Goal: Task Accomplishment & Management: Complete application form

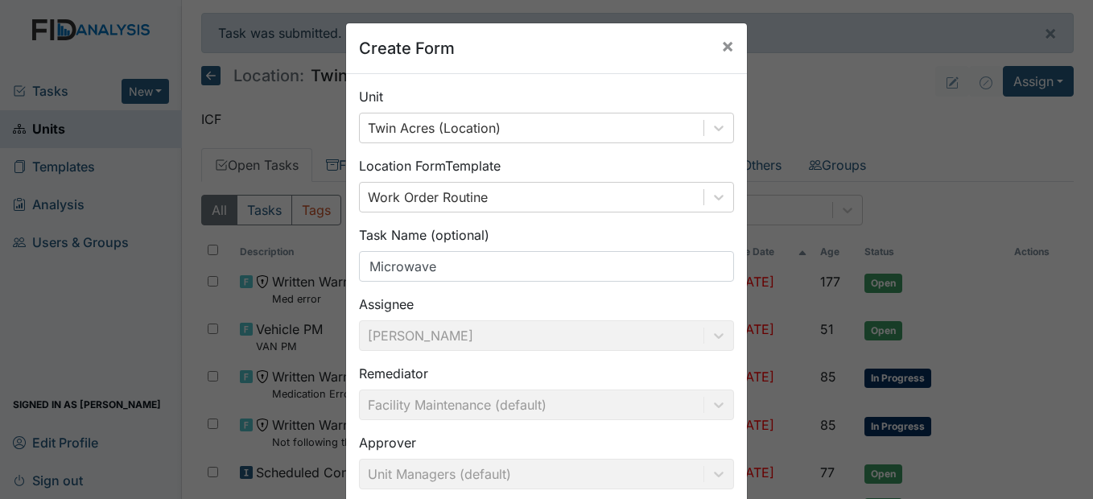
scroll to position [166, 0]
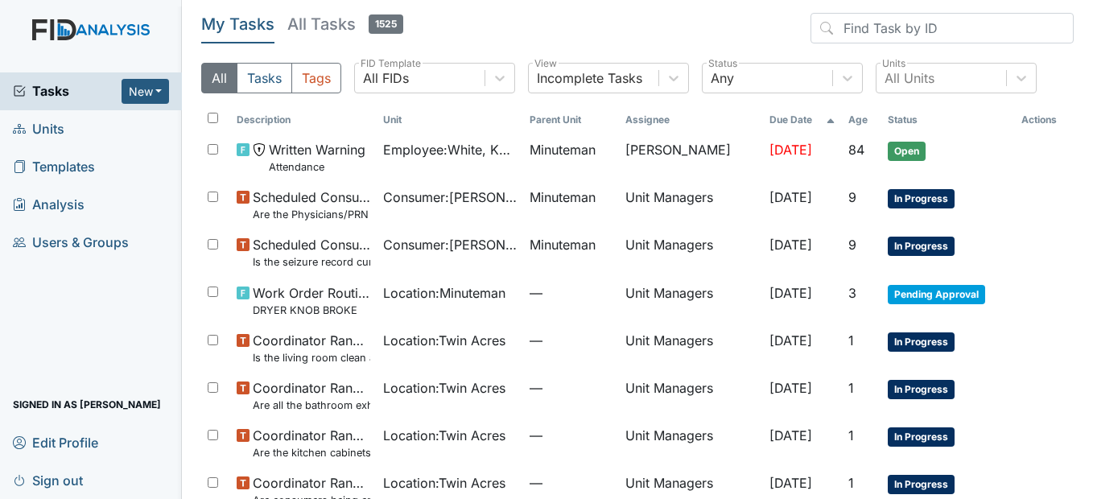
click at [60, 131] on span "Units" at bounding box center [39, 129] width 52 height 25
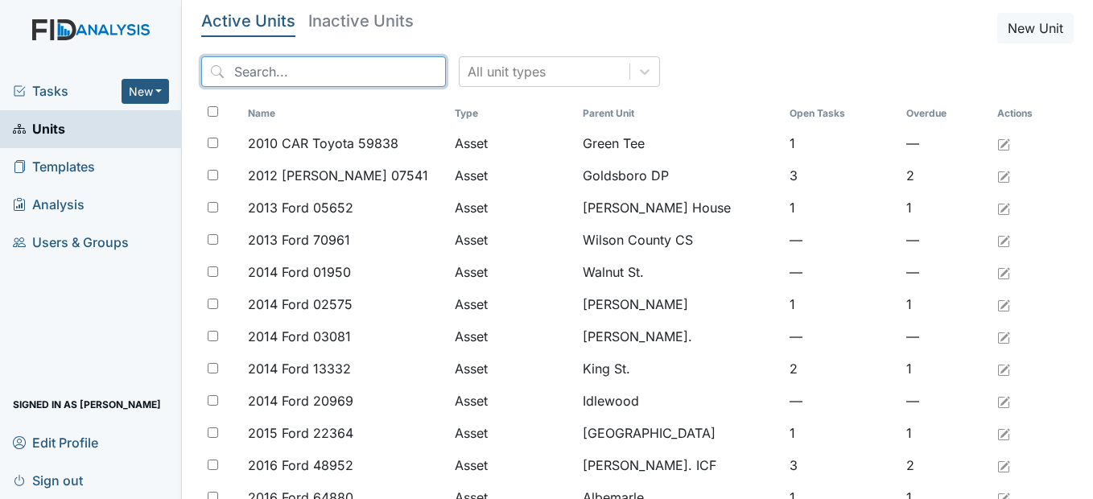
click at [356, 84] on input "search" at bounding box center [323, 71] width 245 height 31
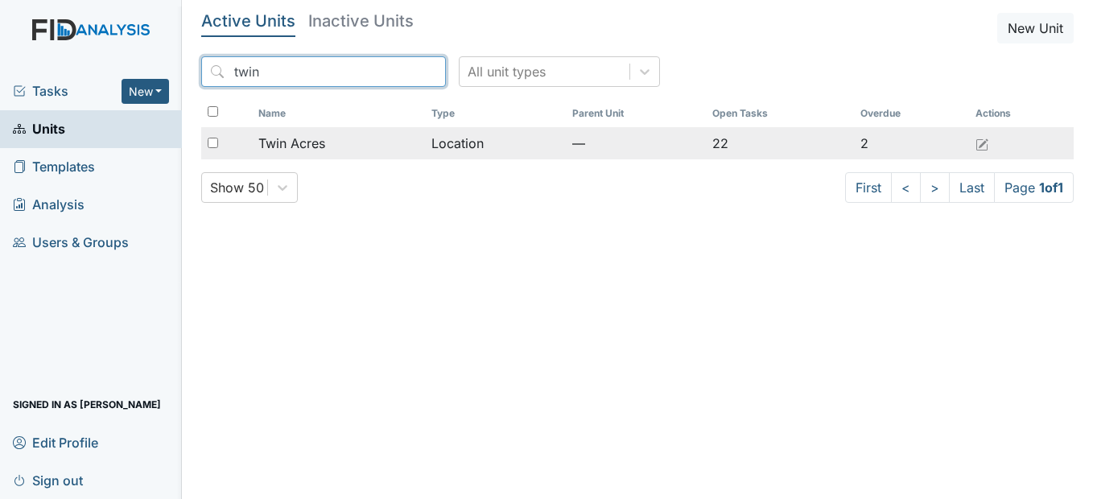
type input "twin"
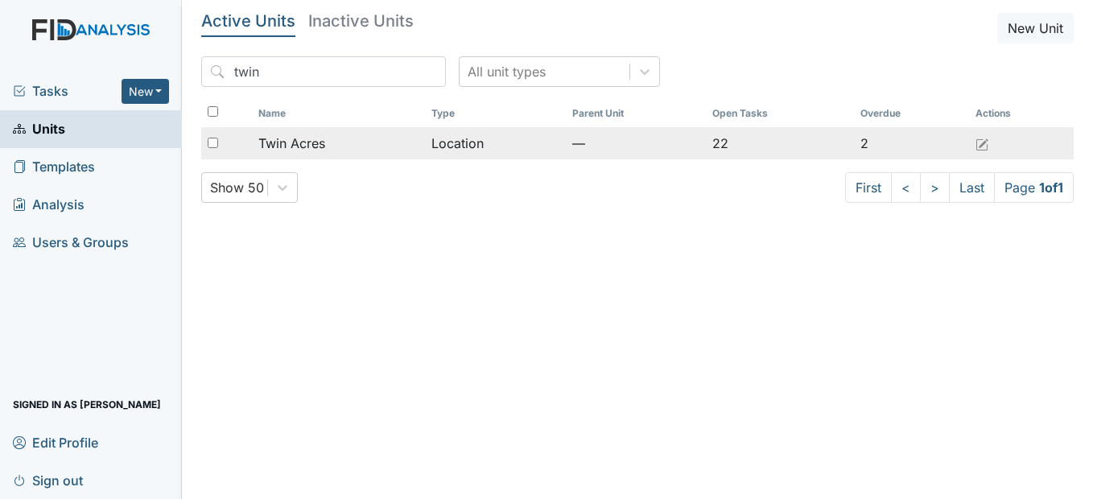
click at [319, 151] on span "Twin Acres" at bounding box center [291, 143] width 67 height 19
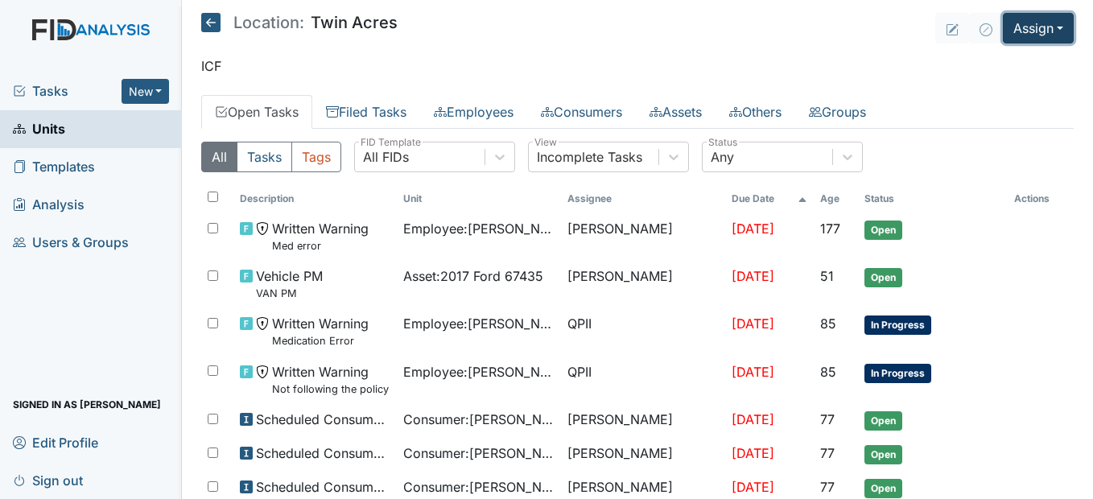
click at [1048, 19] on button "Assign" at bounding box center [1038, 28] width 71 height 31
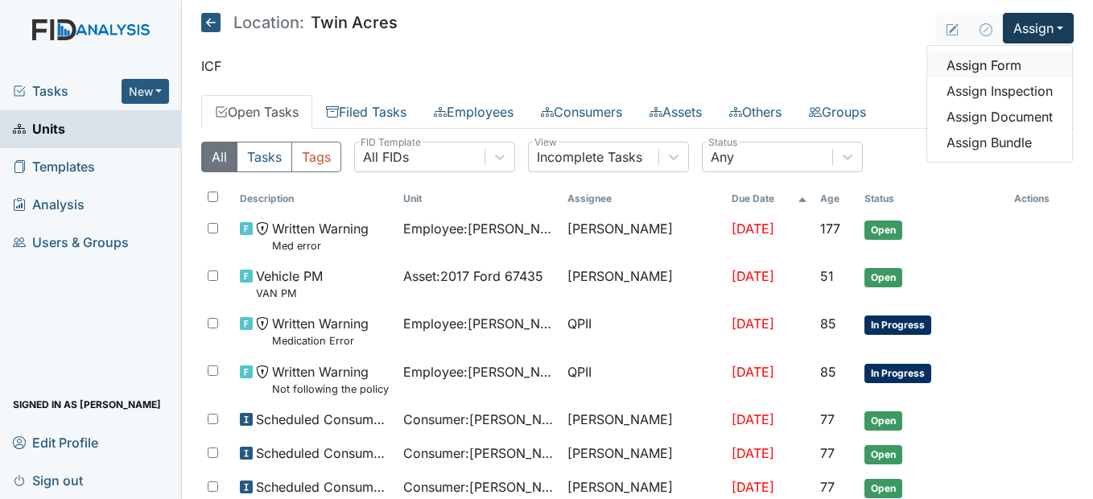
click at [1008, 68] on link "Assign Form" at bounding box center [999, 65] width 145 height 26
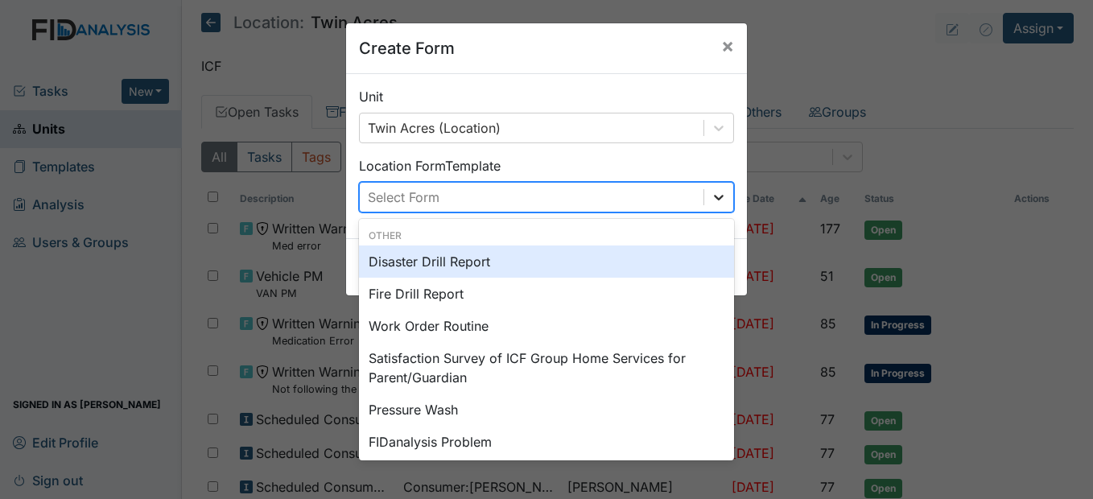
click at [715, 195] on icon at bounding box center [719, 197] width 16 height 16
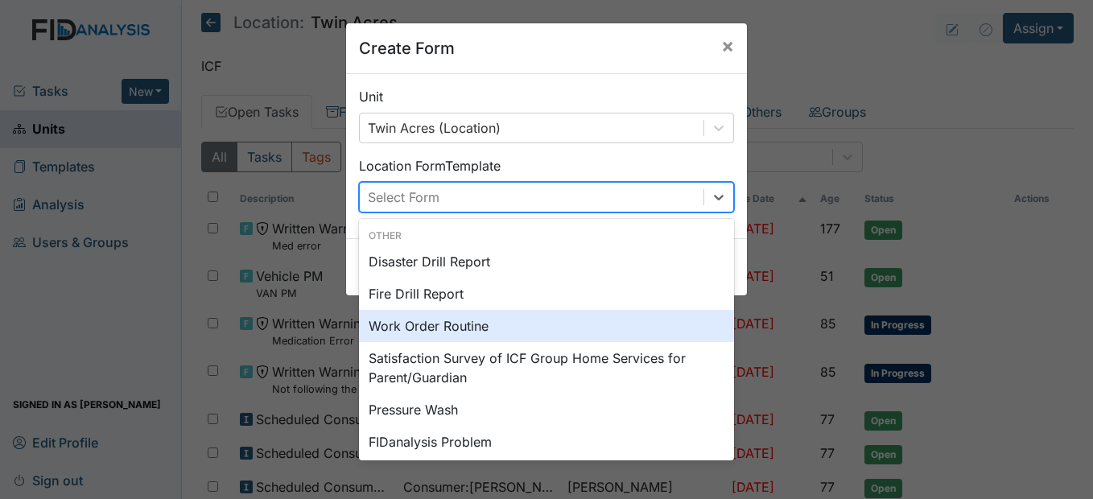
click at [436, 323] on div "Work Order Routine" at bounding box center [546, 326] width 375 height 32
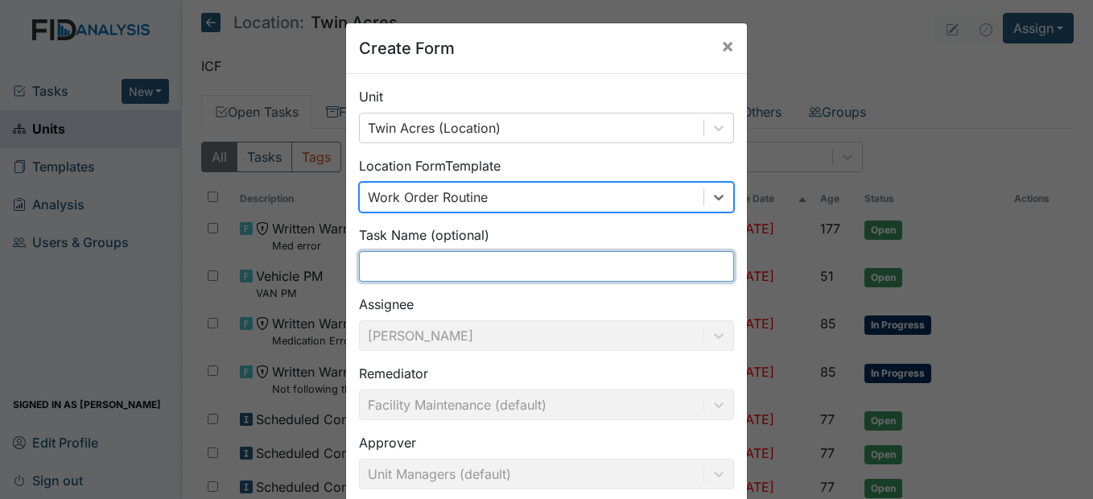
click at [400, 269] on input "text" at bounding box center [546, 266] width 375 height 31
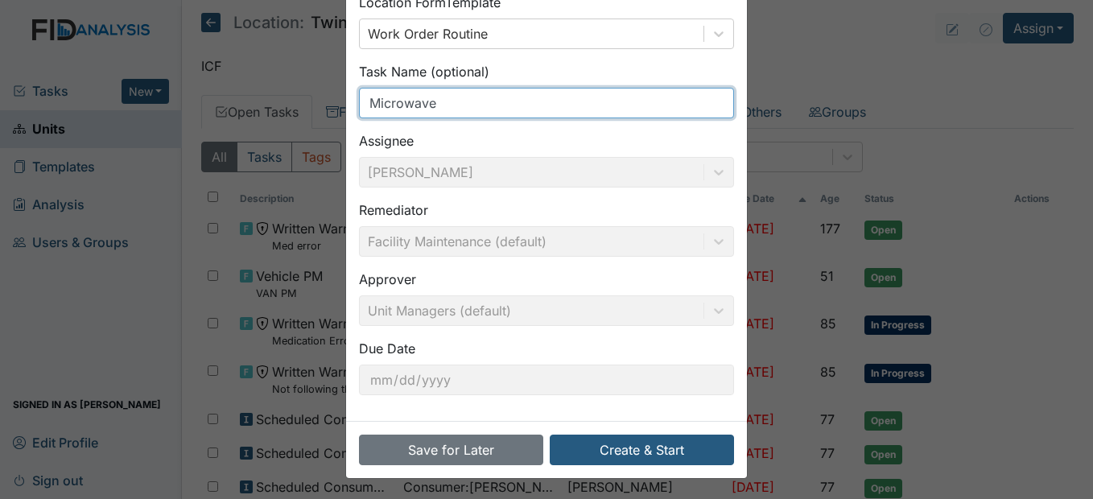
scroll to position [166, 0]
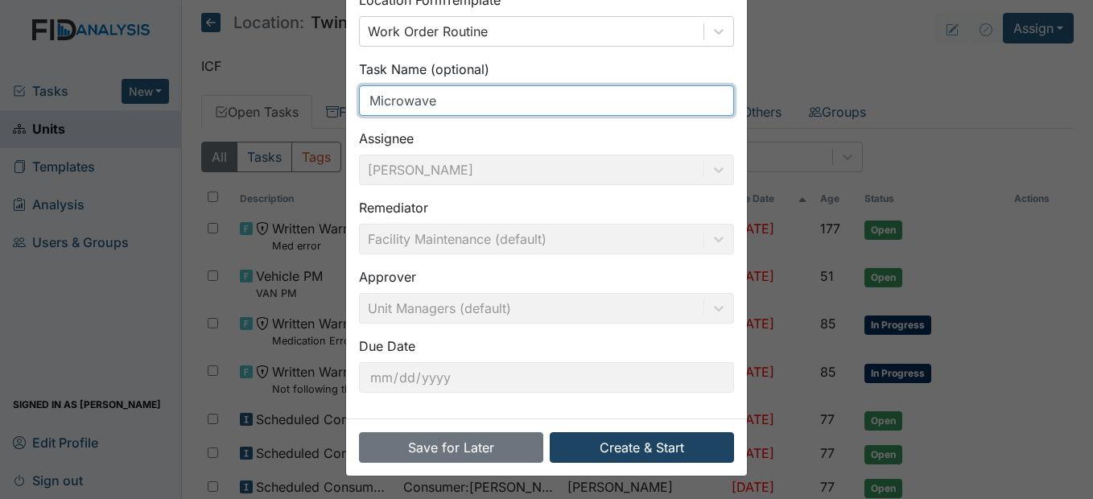
type input "Microwave"
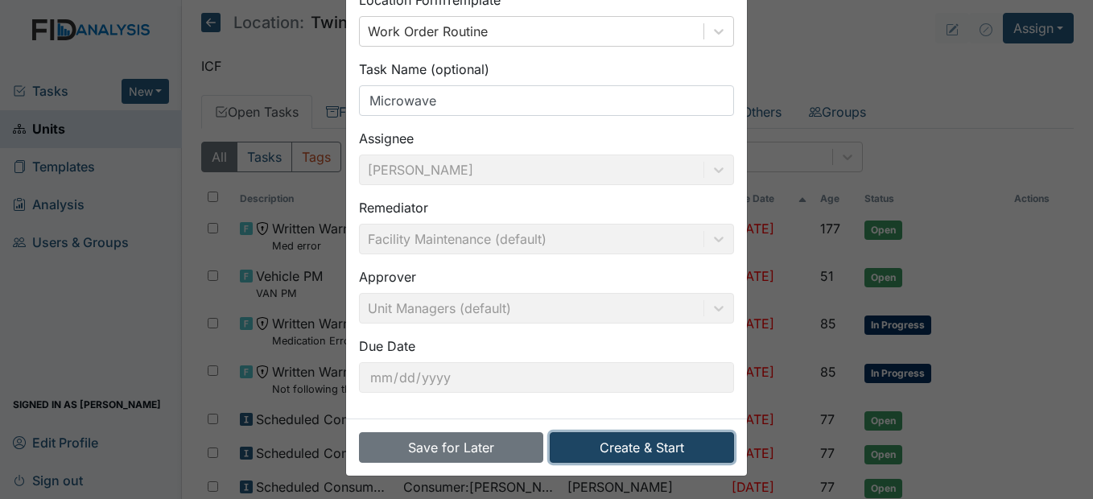
click at [655, 443] on button "Create & Start" at bounding box center [642, 447] width 184 height 31
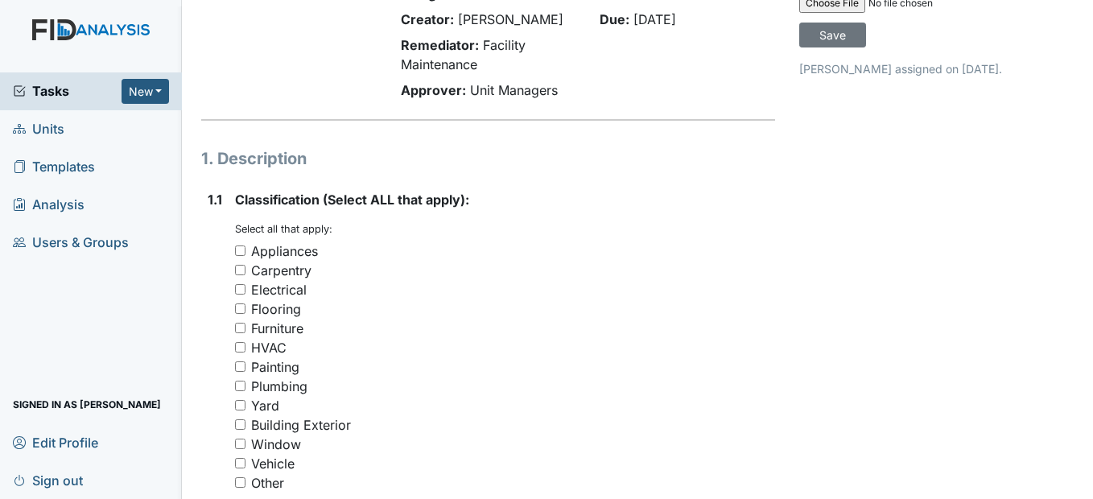
scroll to position [161, 0]
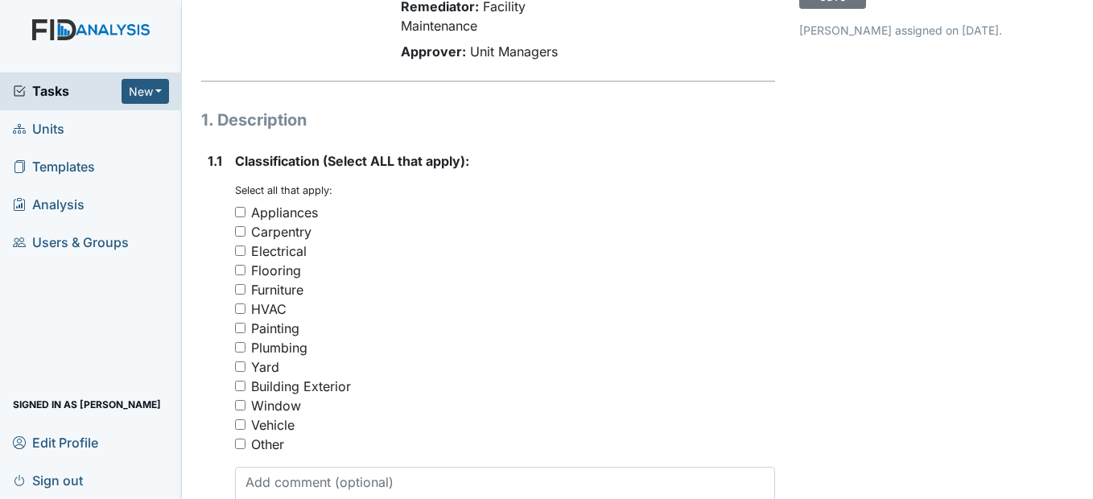
click at [241, 217] on input "Appliances" at bounding box center [240, 212] width 10 height 10
checkbox input "true"
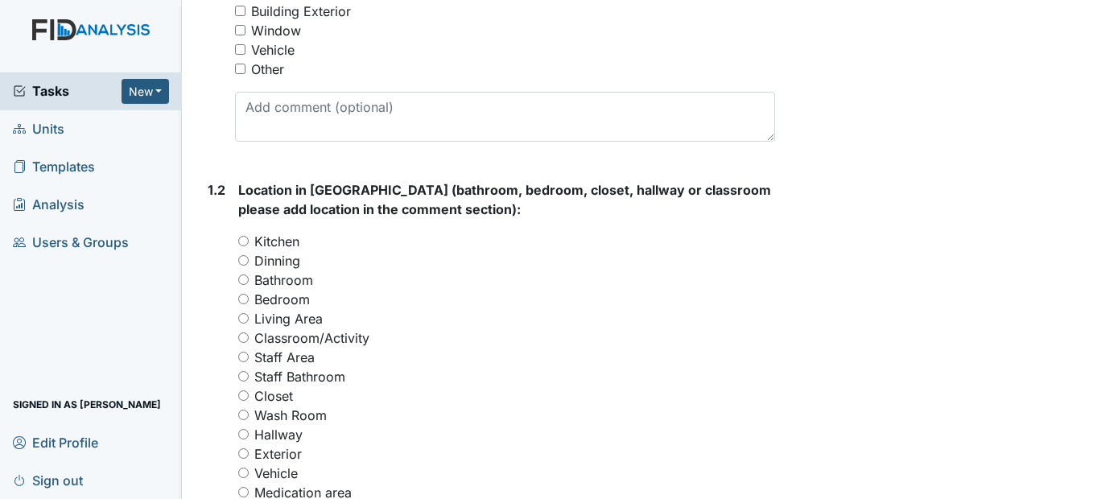
scroll to position [563, 0]
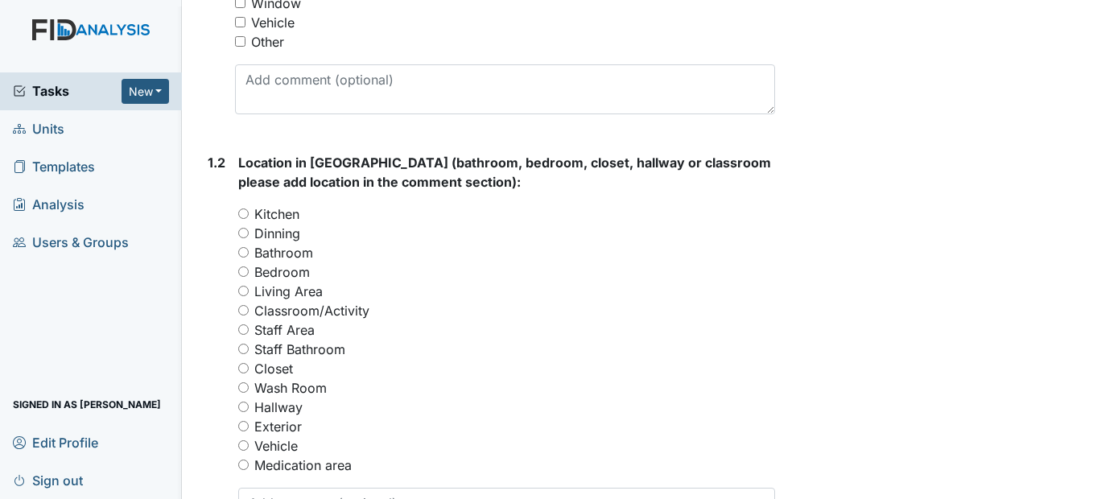
click at [245, 219] on input "Kitchen" at bounding box center [243, 213] width 10 height 10
radio input "true"
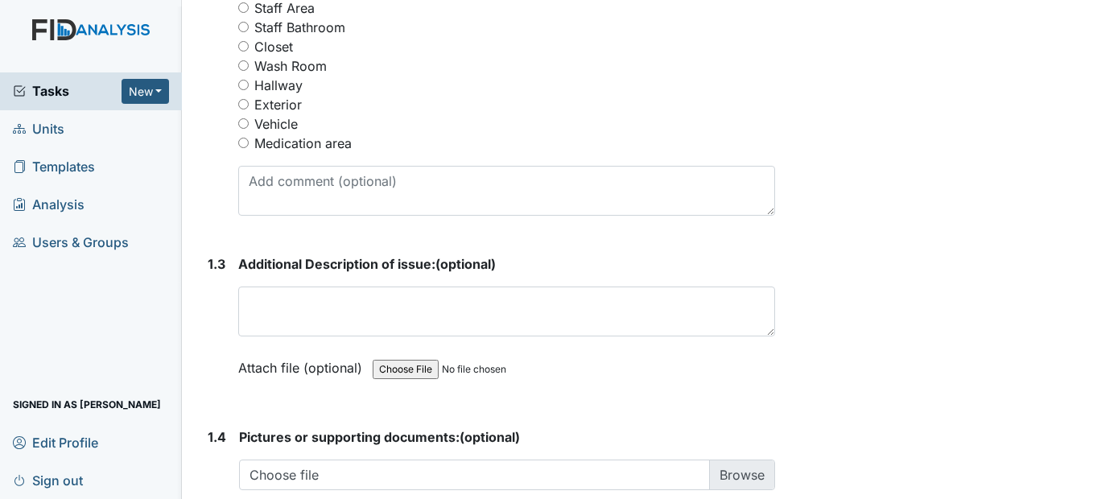
scroll to position [966, 0]
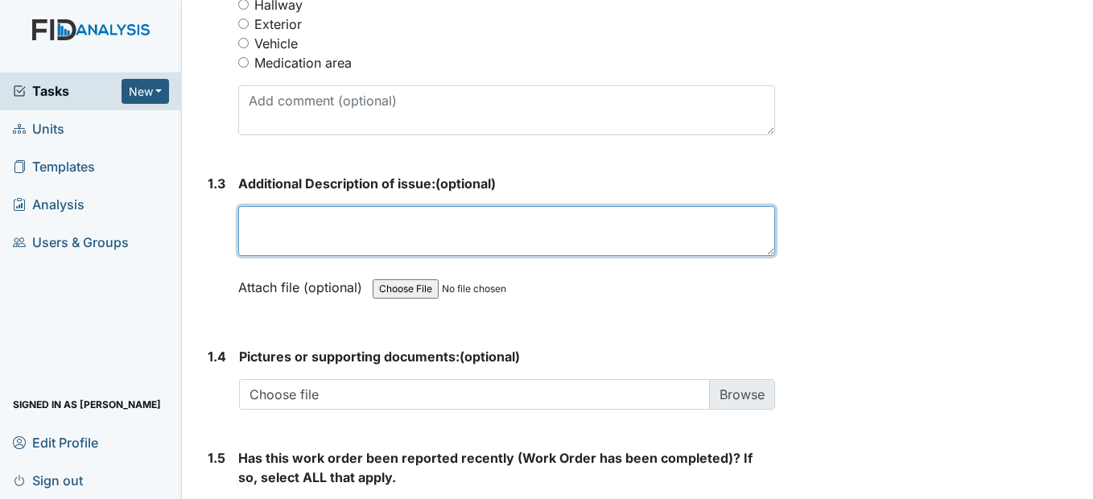
click at [273, 256] on textarea at bounding box center [506, 231] width 536 height 50
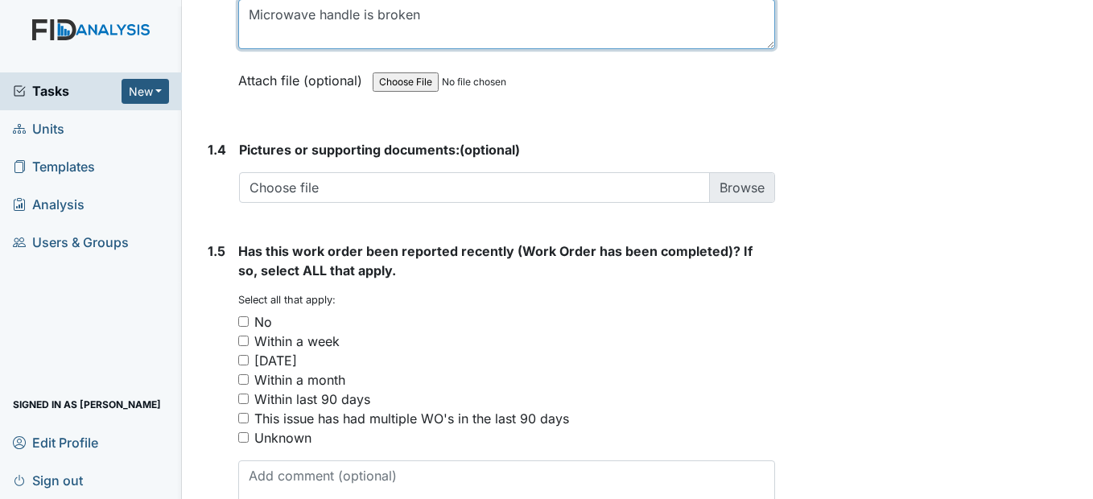
scroll to position [1207, 0]
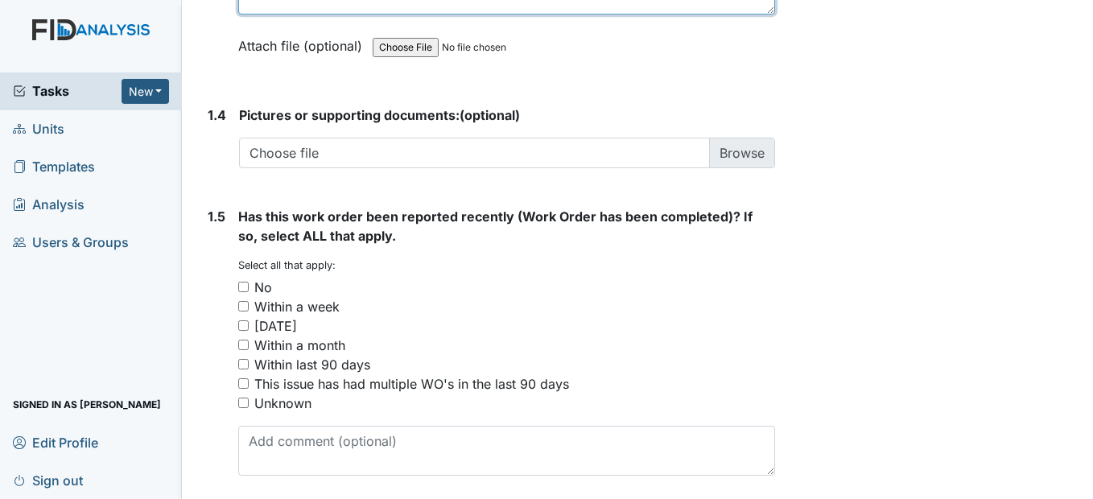
type textarea "Microwave handle is broken"
click at [242, 292] on input "No" at bounding box center [243, 287] width 10 height 10
checkbox input "true"
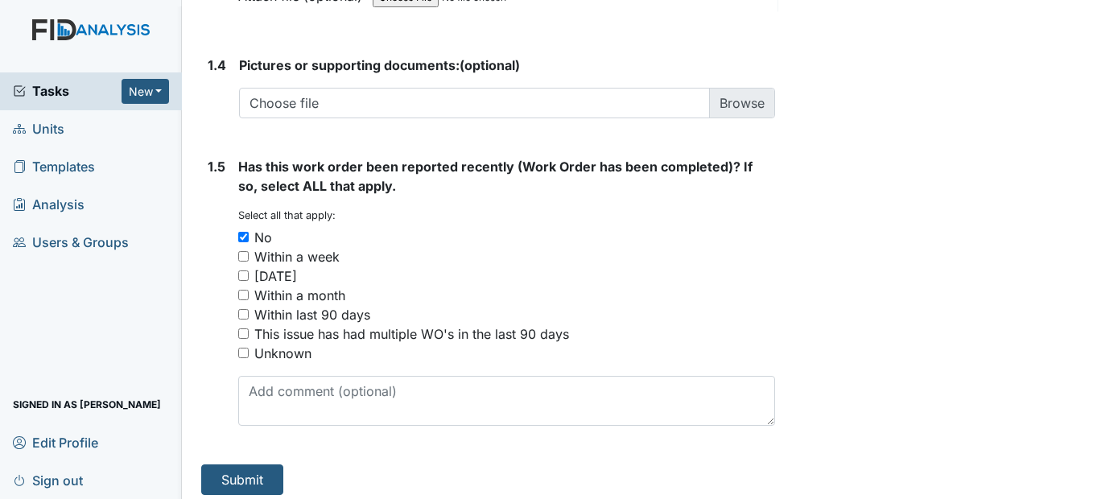
scroll to position [1304, 0]
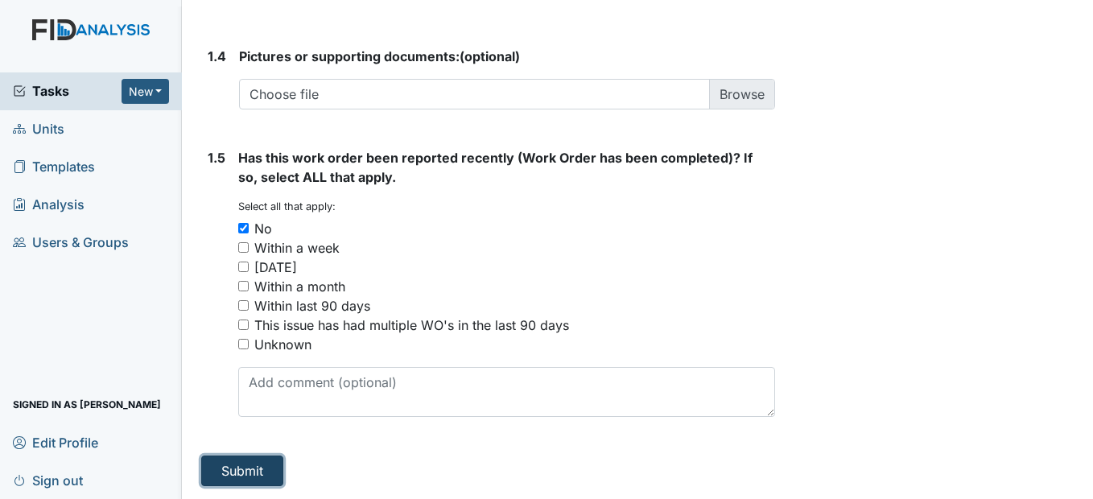
click at [261, 470] on button "Submit" at bounding box center [242, 470] width 82 height 31
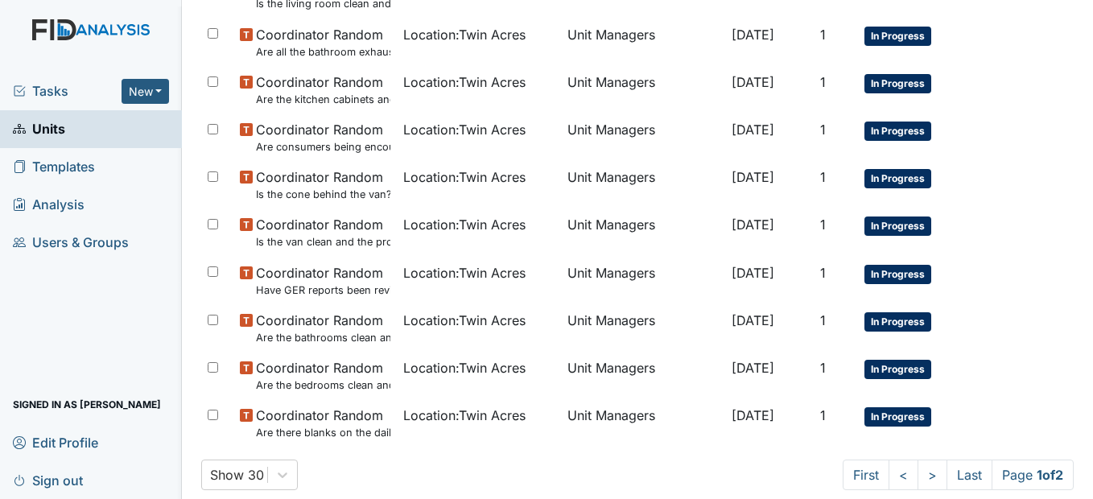
scroll to position [1181, 0]
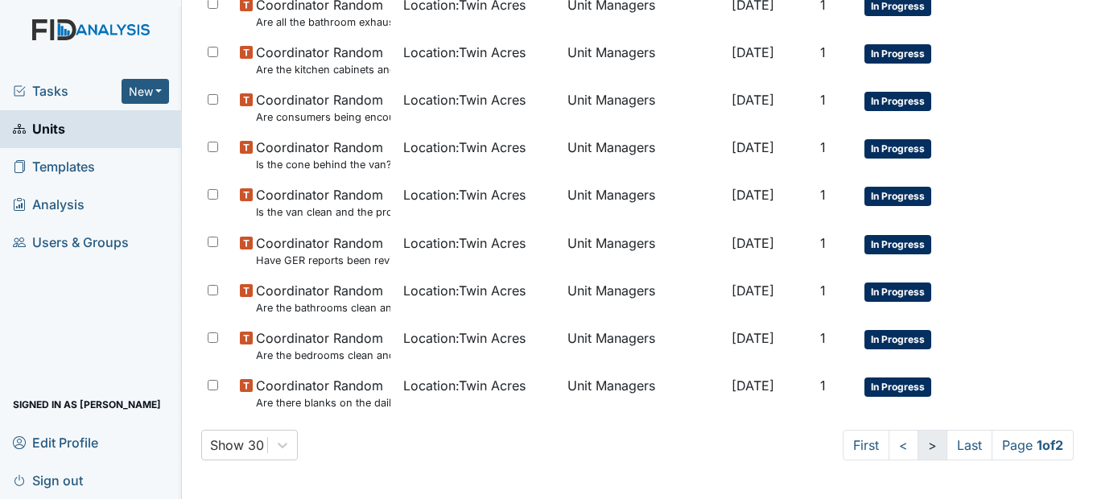
click at [920, 447] on link ">" at bounding box center [932, 445] width 30 height 31
